Goal: Task Accomplishment & Management: Complete application form

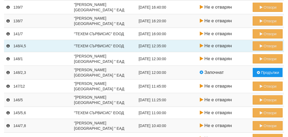
scroll to position [105, 0]
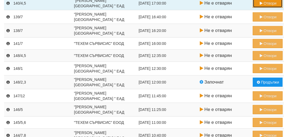
click at [268, 2] on button "Отвори" at bounding box center [268, 3] width 30 height 9
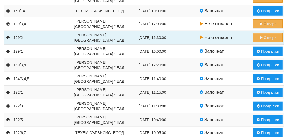
scroll to position [320, 0]
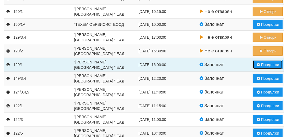
click at [269, 64] on button "Продължи" at bounding box center [268, 64] width 30 height 9
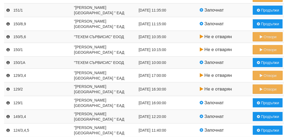
scroll to position [267, 0]
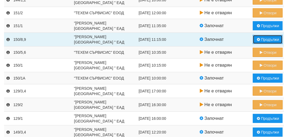
click at [261, 37] on button "Продължи" at bounding box center [268, 39] width 30 height 9
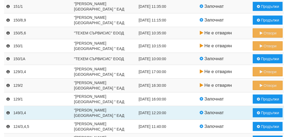
scroll to position [296, 0]
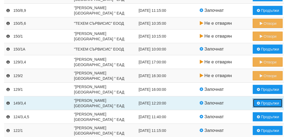
click at [273, 102] on button "Продължи" at bounding box center [268, 103] width 30 height 9
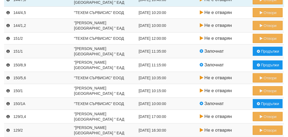
scroll to position [242, 0]
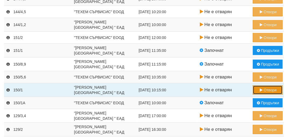
click at [271, 87] on button "Отвори" at bounding box center [268, 89] width 30 height 9
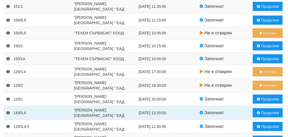
scroll to position [296, 0]
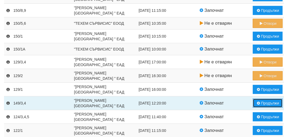
click at [272, 103] on button "Продължи" at bounding box center [268, 103] width 30 height 9
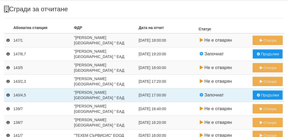
scroll to position [54, 0]
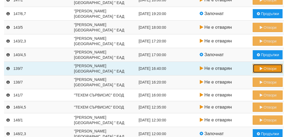
click at [271, 71] on button "Отвори" at bounding box center [268, 68] width 30 height 9
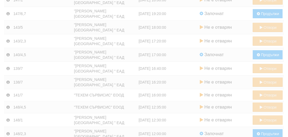
scroll to position [0, 0]
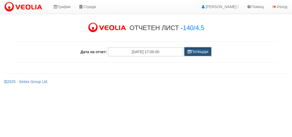
click at [200, 52] on button "Потвърди" at bounding box center [197, 51] width 27 height 9
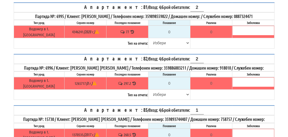
scroll to position [134, 0]
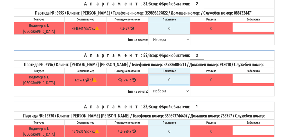
click at [168, 75] on input "0" at bounding box center [169, 79] width 41 height 9
type input "2"
type input "-295.200"
type input "29"
type input "-268.200"
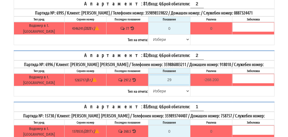
type input "299"
type input "1.800"
type input "299.2"
type input "2.0"
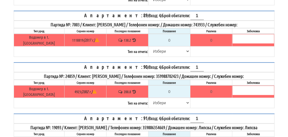
scroll to position [403, 0]
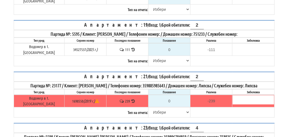
scroll to position [457, 0]
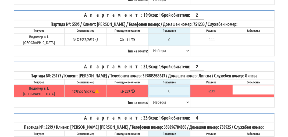
click at [169, 87] on input "0" at bounding box center [169, 91] width 41 height 9
type input "2"
type input "-237.000"
type input "24"
type input "-215.000"
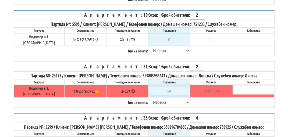
type input "240"
type input "1.000"
type input "240.9"
type input "1.900"
type input "240.9"
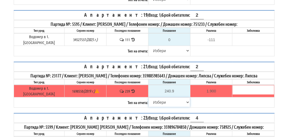
click at [155, 98] on select "[PERSON_NAME] Телефон Бележка Неосигурен достъп Самоотчет Служебно Дистанционен" at bounding box center [169, 102] width 41 height 9
select select "89c75930-9bfd-e511-80be-8d5a1dced85a"
click at [149, 98] on select "[PERSON_NAME] Телефон Бележка Неосигурен достъп Самоотчет Служебно Дистанционен" at bounding box center [169, 102] width 41 height 9
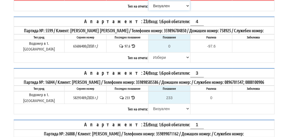
scroll to position [627, 0]
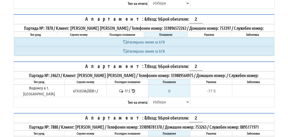
scroll to position [349, 0]
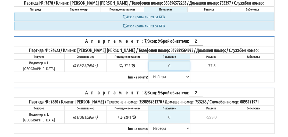
click at [167, 61] on input "0" at bounding box center [169, 65] width 41 height 9
type input "7"
type input "-70.500"
type input "78"
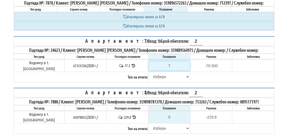
type input "0.500"
type input "78.2"
type input "0.7"
type input "78.2"
click at [158, 72] on select "Избери Визуален Телефон Бележка Неосигурен достъп Самоотчет Служебно Дистанцион…" at bounding box center [169, 76] width 41 height 9
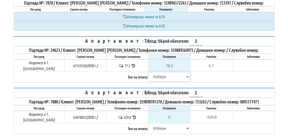
select select "89c75930-9bfd-e511-80be-8d5a1dced85a"
click at [149, 72] on select "Избери Визуален Телефон Бележка Неосигурен достъп Самоотчет Служебно Дистанцион…" at bounding box center [169, 76] width 41 height 9
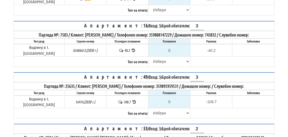
scroll to position [134, 0]
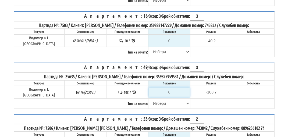
click at [170, 88] on input "0" at bounding box center [169, 92] width 41 height 9
type input "1"
type input "-107.700"
type input "10"
type input "-98.700"
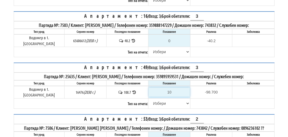
type input "109"
type input "0.300"
type input "109.8"
type input "1.1"
type input "109.8"
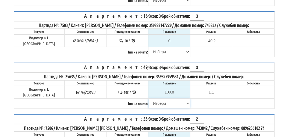
click at [158, 99] on select "[PERSON_NAME] Телефон Бележка Неосигурен достъп Самоотчет Служебно Дистанционен" at bounding box center [169, 103] width 41 height 9
select select "89c75930-9bfd-e511-80be-8d5a1dced85a"
click at [149, 99] on select "[PERSON_NAME] Телефон Бележка Неосигурен достъп Самоотчет Служебно Дистанционен" at bounding box center [169, 103] width 41 height 9
click at [163, 114] on table "Апартамент: 53 / Вход: 3 / Брой обитатели: 2 Партида №: 7506 / Клиент: ТОДОР АЛ…" at bounding box center [144, 137] width 261 height 46
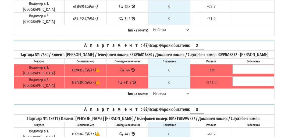
scroll to position [1131, 0]
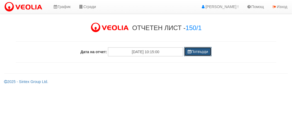
click at [199, 49] on button "Потвърди" at bounding box center [197, 51] width 27 height 9
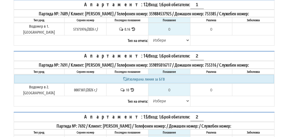
scroll to position [349, 0]
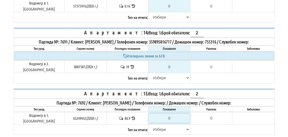
click at [173, 114] on input "0" at bounding box center [169, 118] width 41 height 9
type input "8"
type input "-72.900"
type input "82"
type input "1.100"
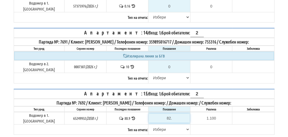
type input "82.2"
type input "1.3"
type input "82.2"
click at [156, 125] on select "[PERSON_NAME] Телефон Бележка Неосигурен достъп Самоотчет Служебно Дистанционен" at bounding box center [169, 129] width 41 height 9
select select "89c75930-9bfd-e511-80be-8d5a1dced85a"
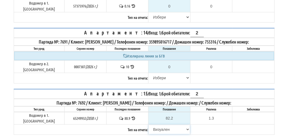
click at [149, 125] on select "[PERSON_NAME] Телефон Бележка Неосигурен достъп Самоотчет Служебно Дистанционен" at bounding box center [169, 129] width 41 height 9
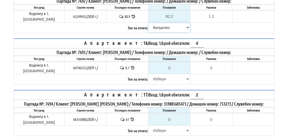
scroll to position [512, 0]
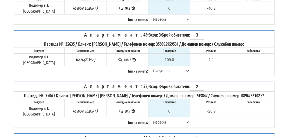
scroll to position [215, 0]
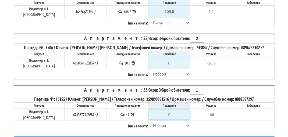
click at [168, 110] on input "0" at bounding box center [169, 114] width 41 height 9
type input "4"
type input "-45.000"
type input "49"
type input "0.000"
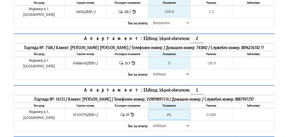
type input "49.4"
type input "0.400"
type input "49.4"
click at [158, 121] on select "[PERSON_NAME] Телефон Бележка Неосигурен достъп Самоотчет Служебно Дистанционен" at bounding box center [169, 125] width 41 height 9
select select "89c75930-9bfd-e511-80be-8d5a1dced85a"
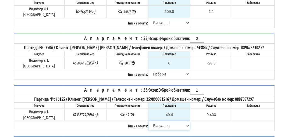
click at [149, 121] on select "[PERSON_NAME] Телефон Бележка Неосигурен достъп Самоотчет Служебно Дистанционен" at bounding box center [169, 125] width 41 height 9
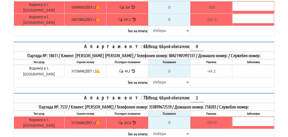
scroll to position [1131, 0]
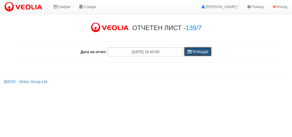
click at [201, 53] on button "Потвърди" at bounding box center [197, 51] width 27 height 9
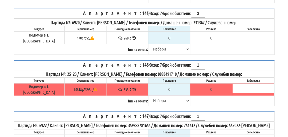
scroll to position [134, 0]
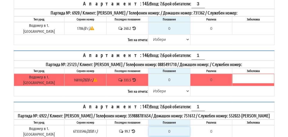
click at [169, 127] on input "0" at bounding box center [169, 131] width 41 height 9
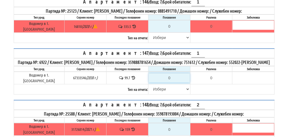
scroll to position [188, 0]
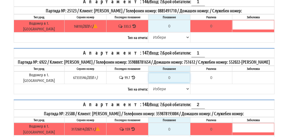
type input "1"
type input "-98.700"
type input "10"
type input "-89.700"
type input "100"
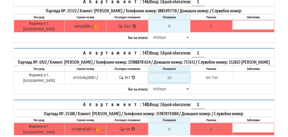
type input "0.300"
type input "100.2"
type input "0.5"
type input "100.2"
click at [155, 84] on select "[PERSON_NAME] Телефон Бележка Неосигурен достъп Самоотчет Служебно Дистанционен" at bounding box center [169, 88] width 41 height 9
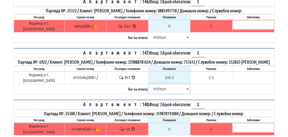
select select "89c75930-9bfd-e511-80be-8d5a1dced85a"
click at [149, 84] on select "[PERSON_NAME] Телефон Бележка Неосигурен достъп Самоотчет Служебно Дистанционен" at bounding box center [169, 88] width 41 height 9
